Goal: Navigation & Orientation: Understand site structure

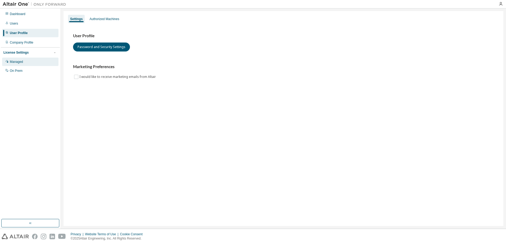
click at [16, 62] on div "Managed" at bounding box center [16, 62] width 13 height 4
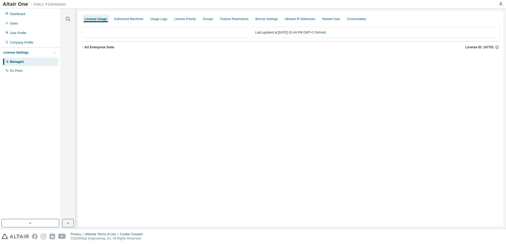
click at [83, 48] on icon "button" at bounding box center [82, 47] width 3 height 3
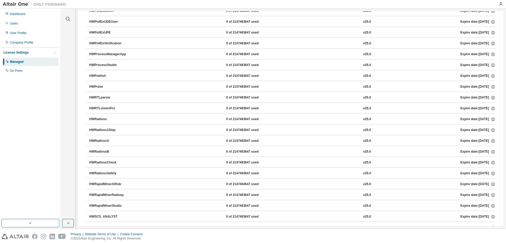
scroll to position [2402, 0]
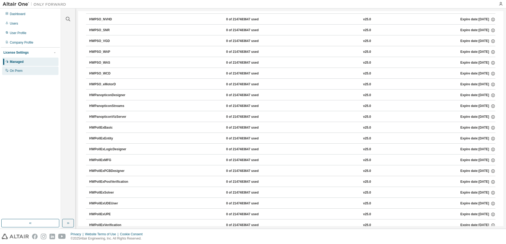
click at [16, 73] on div "On Prem" at bounding box center [30, 71] width 56 height 8
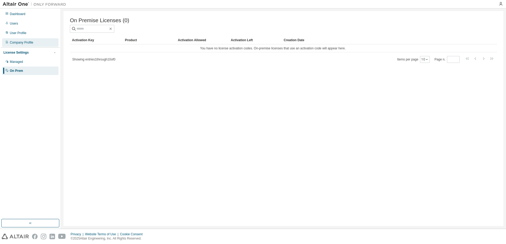
click at [24, 42] on div "Company Profile" at bounding box center [22, 42] width 24 height 4
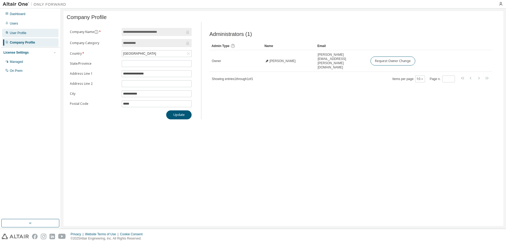
click at [17, 34] on div "User Profile" at bounding box center [18, 33] width 17 height 4
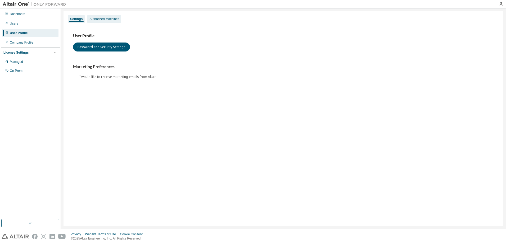
click at [113, 21] on div "Authorized Machines" at bounding box center [104, 19] width 30 height 4
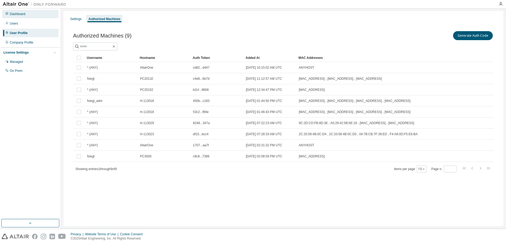
click at [18, 13] on div "Dashboard" at bounding box center [18, 14] width 16 height 4
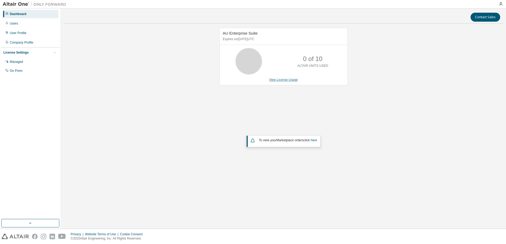
click at [289, 80] on link "View License Usage" at bounding box center [283, 80] width 29 height 4
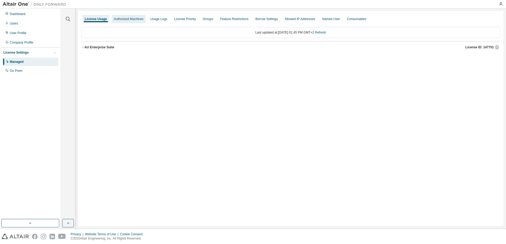
click at [137, 20] on div "Authorized Machines" at bounding box center [129, 19] width 30 height 4
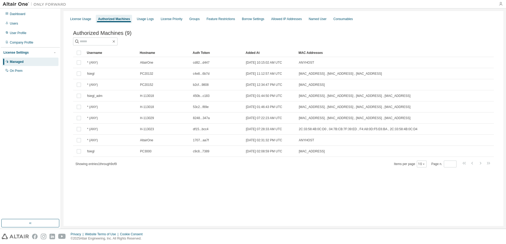
click at [500, 4] on icon "button" at bounding box center [500, 4] width 4 height 4
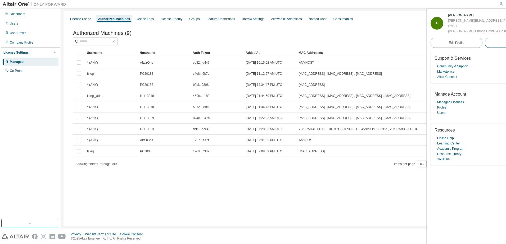
click at [505, 45] on span "Logout" at bounding box center [510, 42] width 10 height 5
